Goal: Task Accomplishment & Management: Use online tool/utility

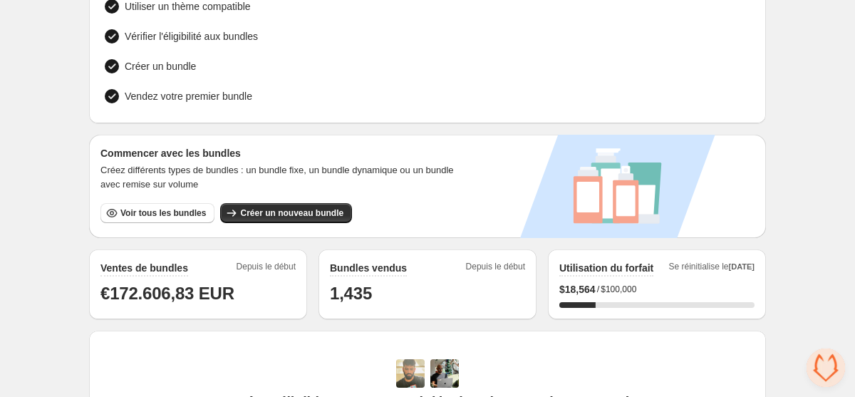
scroll to position [249, 0]
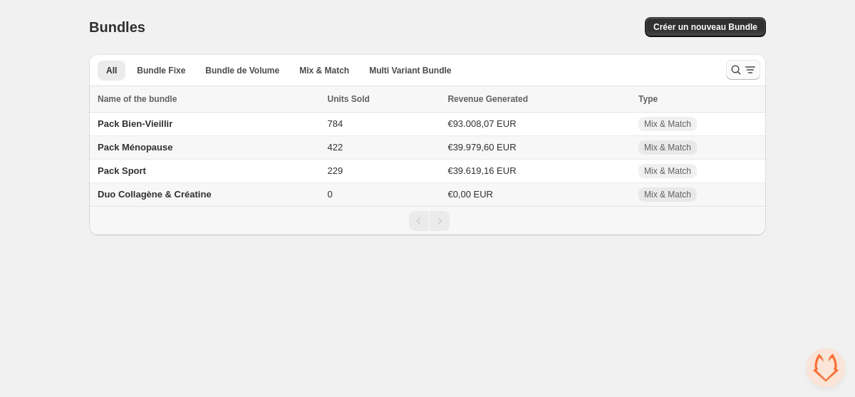
click at [749, 73] on icon "Search and filter results" at bounding box center [751, 70] width 14 height 14
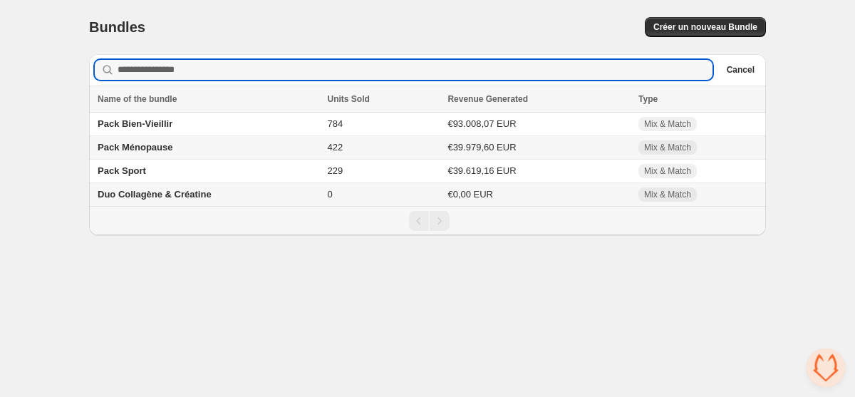
click at [532, 13] on div "Bundles. This page is ready Bundles Créer un nouveau Bundle" at bounding box center [427, 27] width 677 height 54
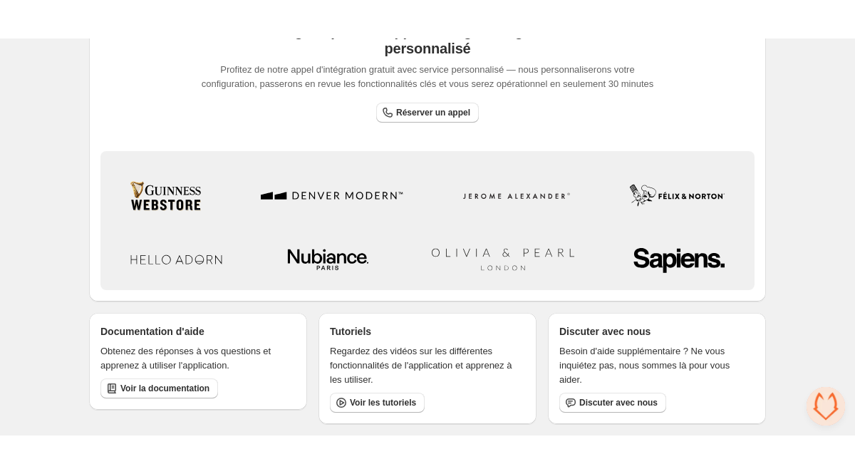
scroll to position [471, 0]
